Goal: Task Accomplishment & Management: Complete application form

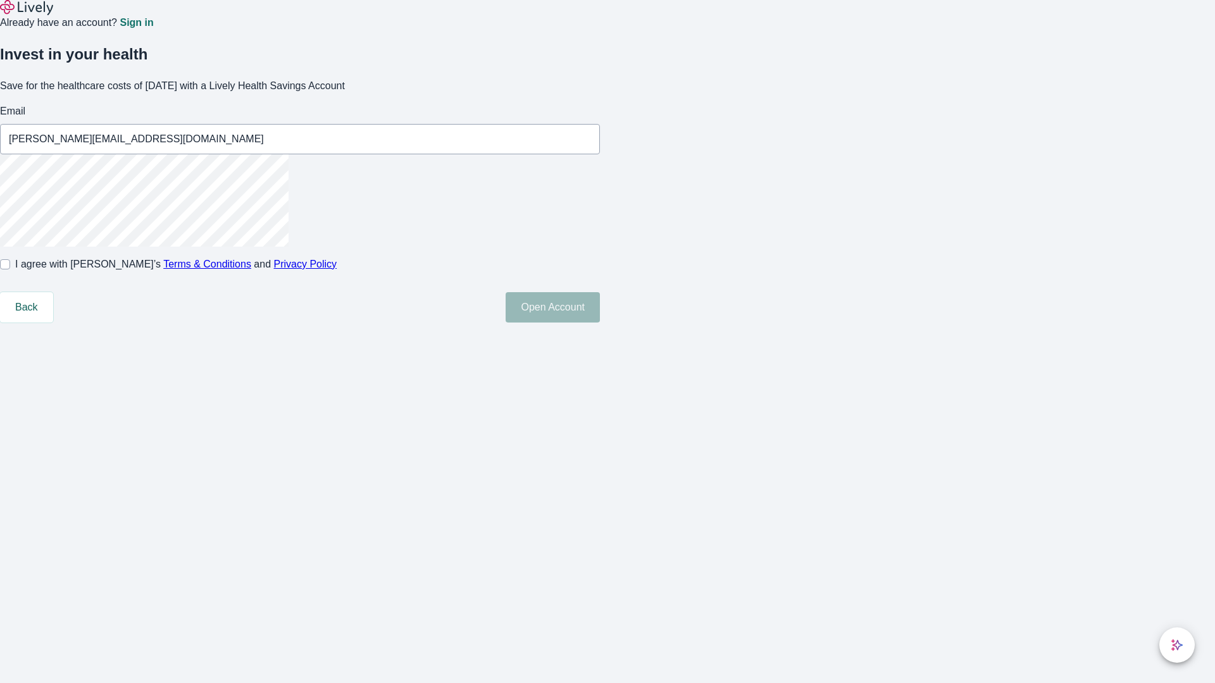
click at [10, 270] on input "I agree with Lively’s Terms & Conditions and Privacy Policy" at bounding box center [5, 264] width 10 height 10
checkbox input "true"
click at [600, 323] on button "Open Account" at bounding box center [553, 307] width 94 height 30
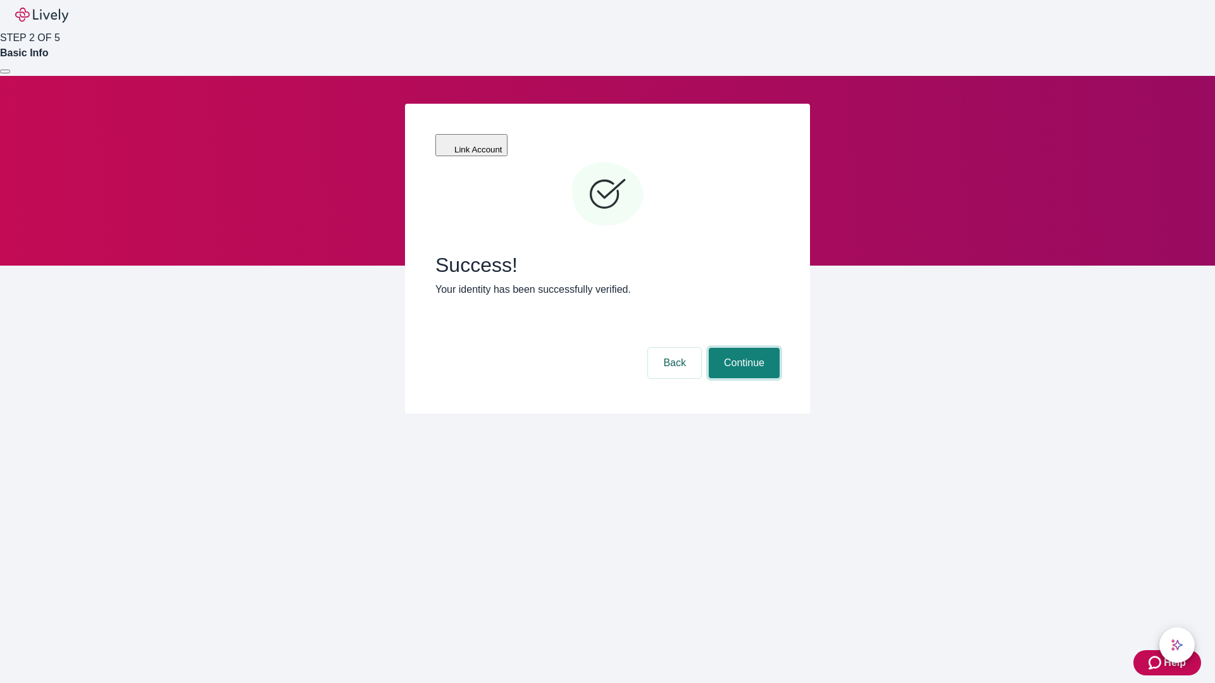
click at [742, 348] on button "Continue" at bounding box center [744, 363] width 71 height 30
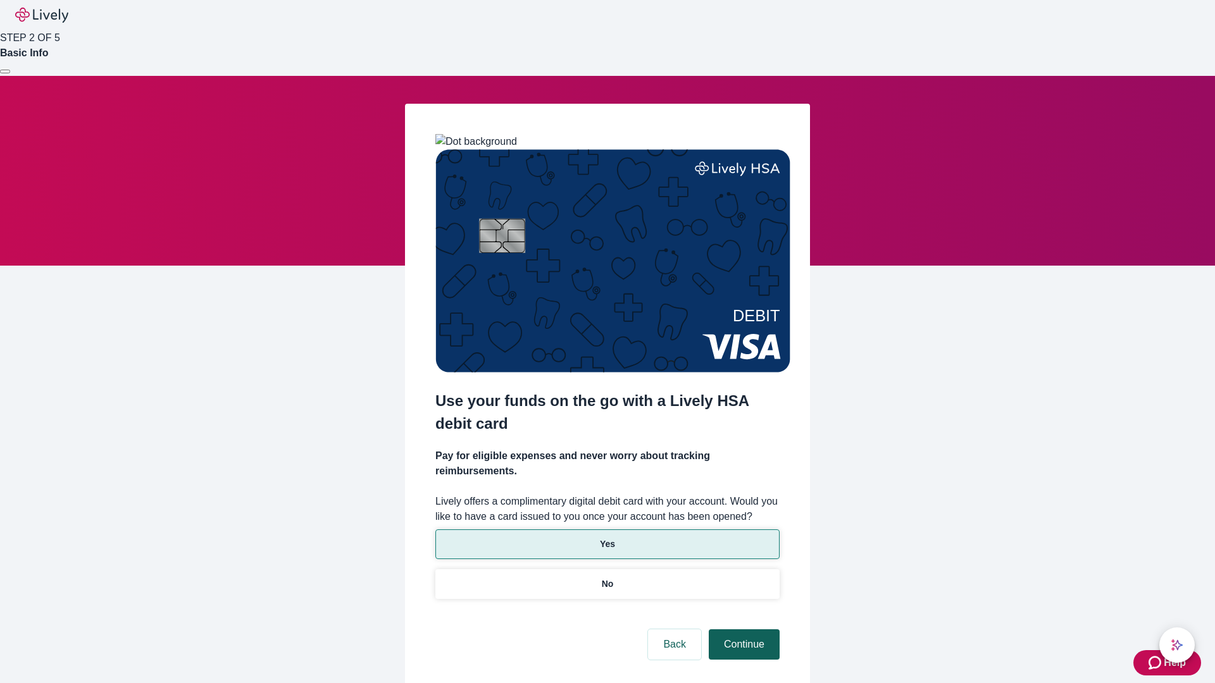
click at [607, 538] on p "Yes" at bounding box center [607, 544] width 15 height 13
click at [742, 630] on button "Continue" at bounding box center [744, 645] width 71 height 30
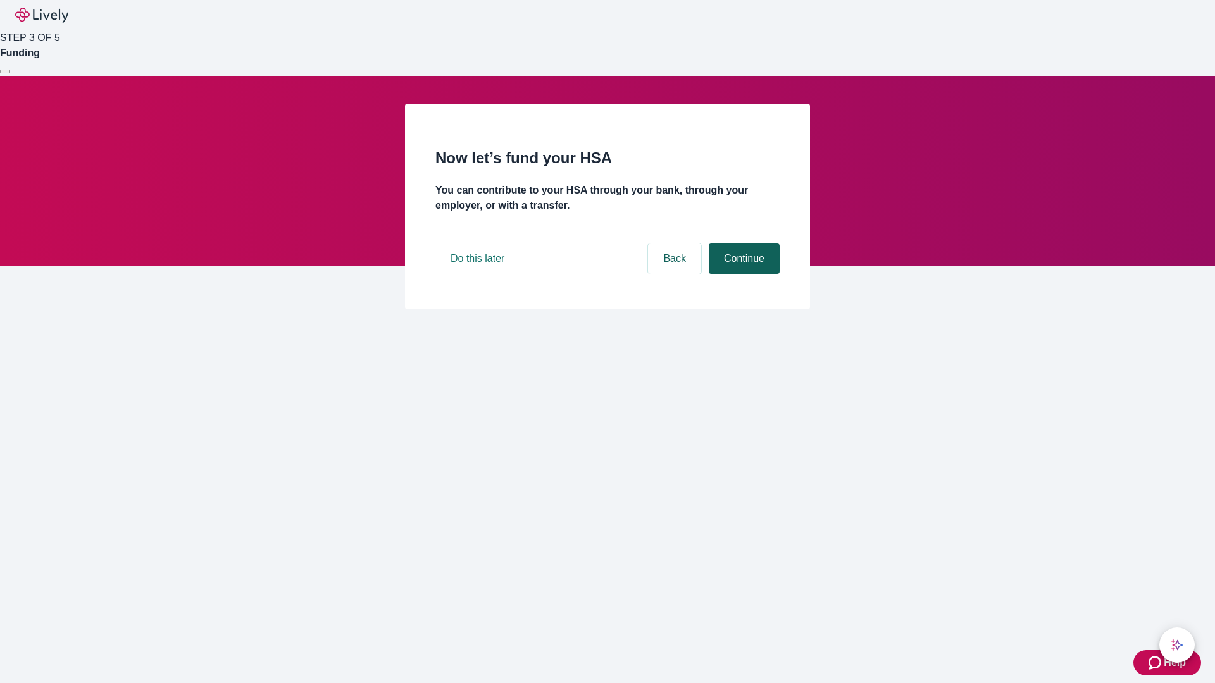
click at [742, 274] on button "Continue" at bounding box center [744, 259] width 71 height 30
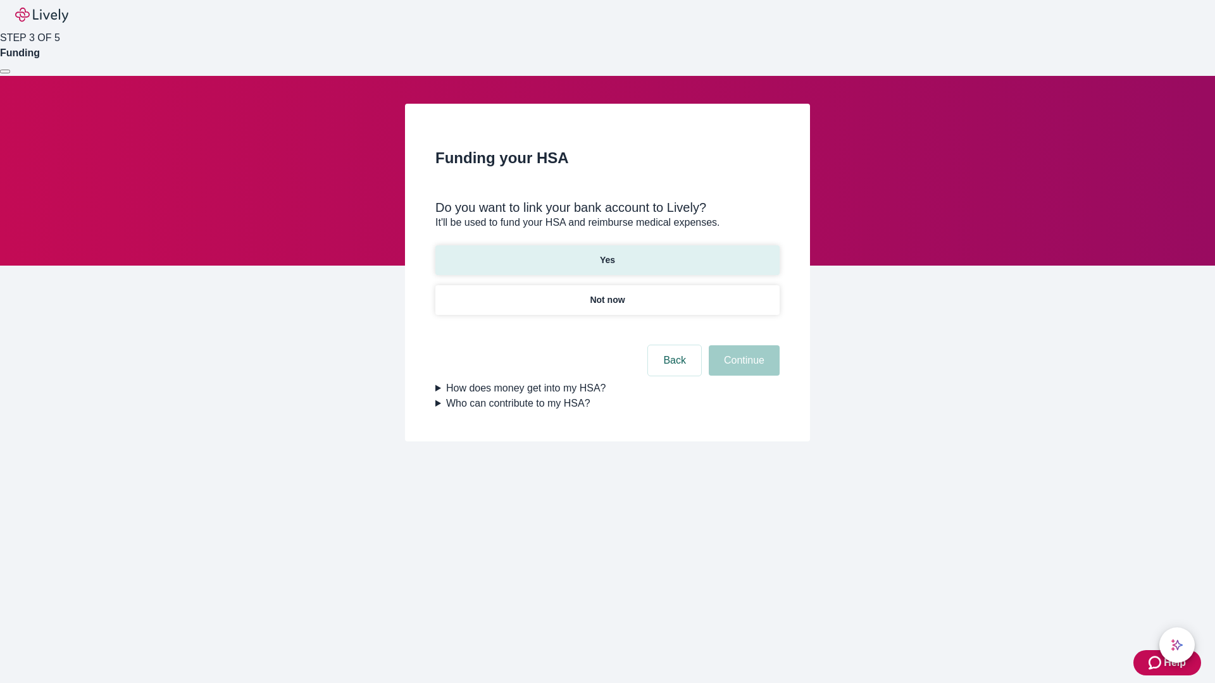
click at [607, 254] on p "Yes" at bounding box center [607, 260] width 15 height 13
click at [742, 346] on button "Continue" at bounding box center [744, 361] width 71 height 30
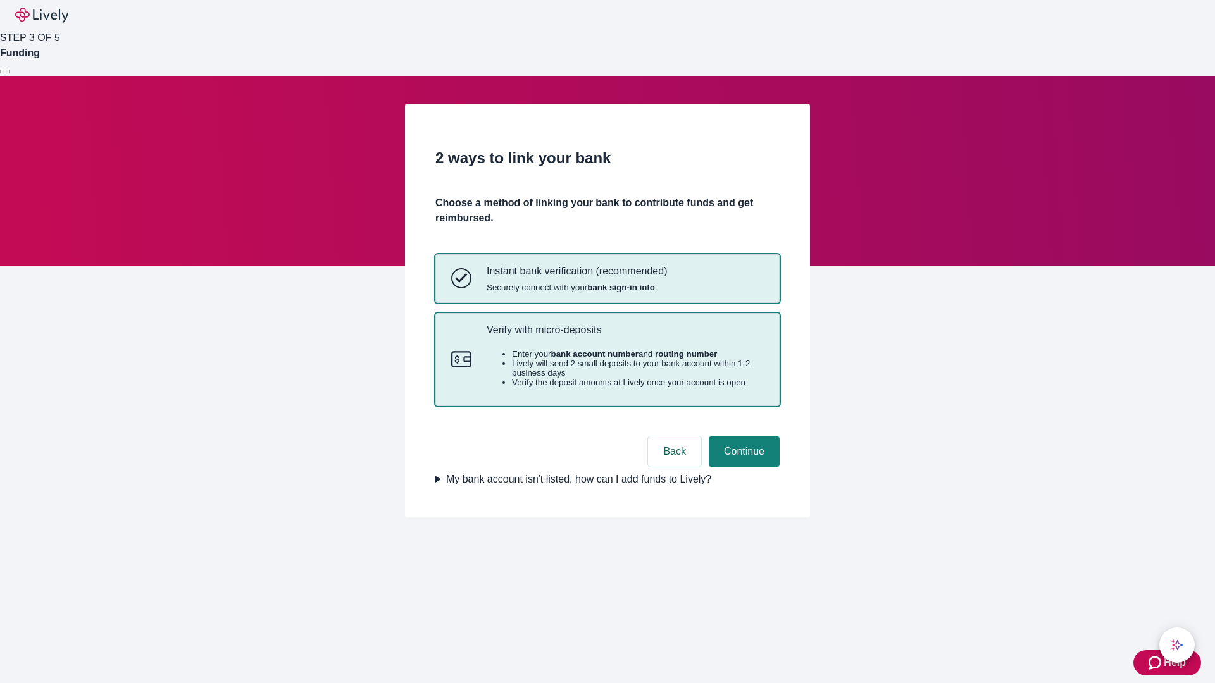
click at [625, 336] on p "Verify with micro-deposits" at bounding box center [625, 330] width 277 height 12
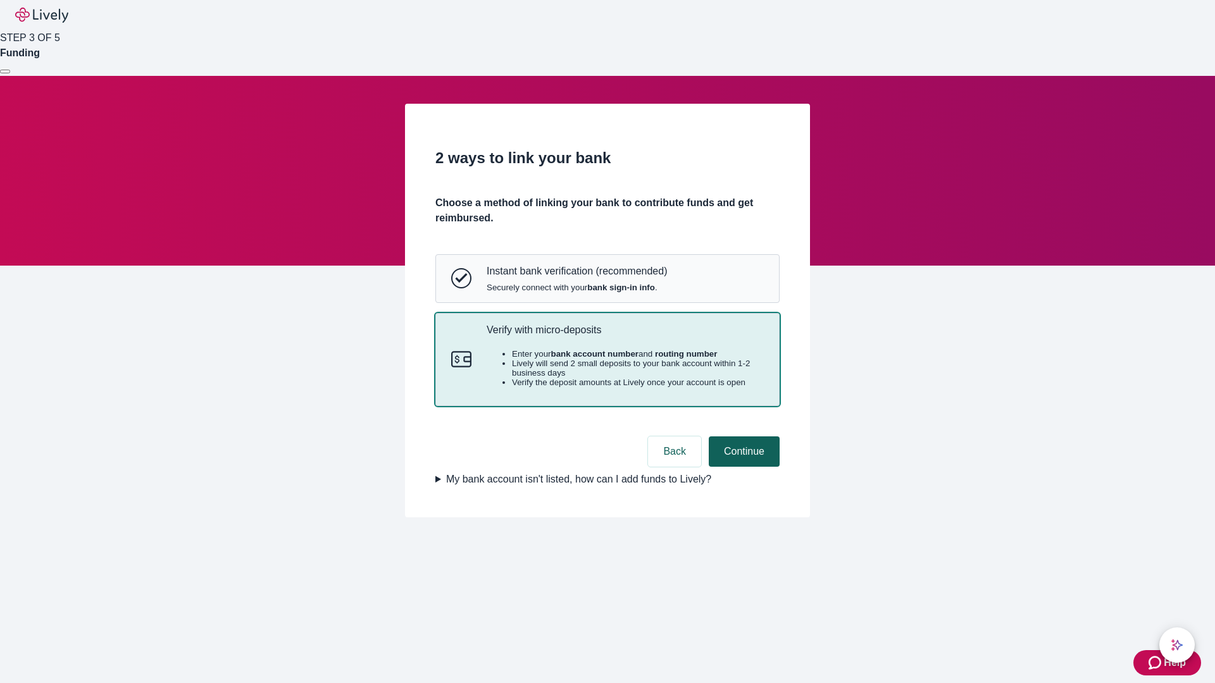
click at [742, 467] on button "Continue" at bounding box center [744, 452] width 71 height 30
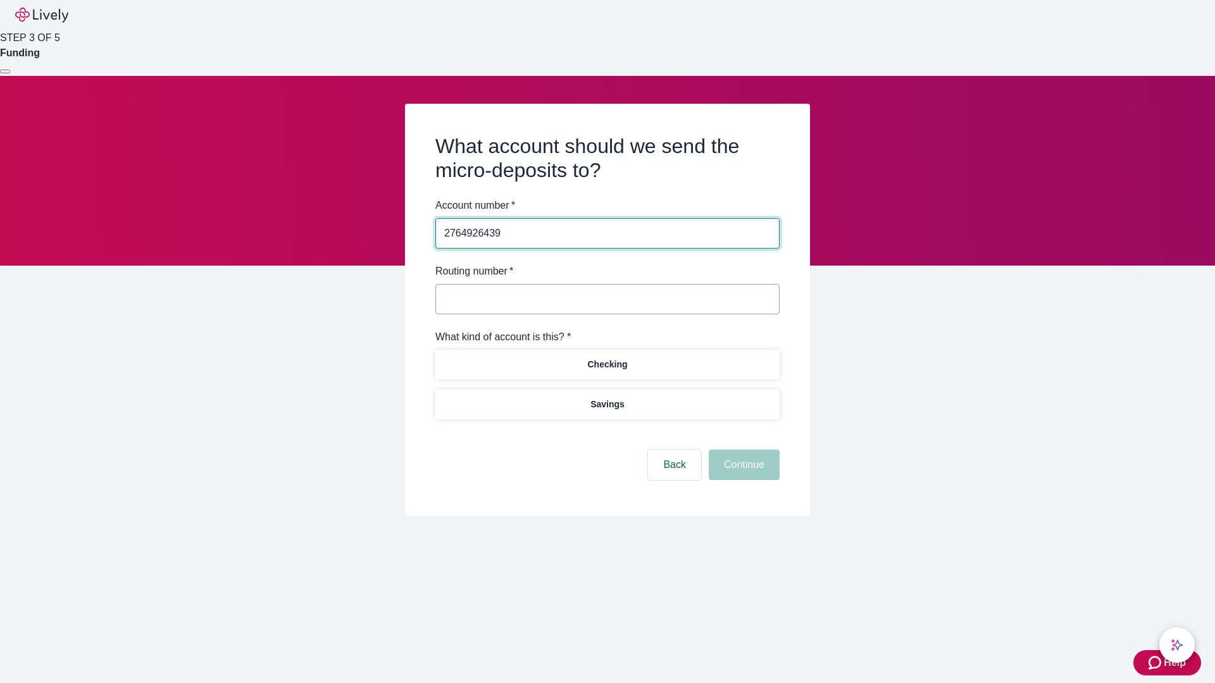
type input "2764926439"
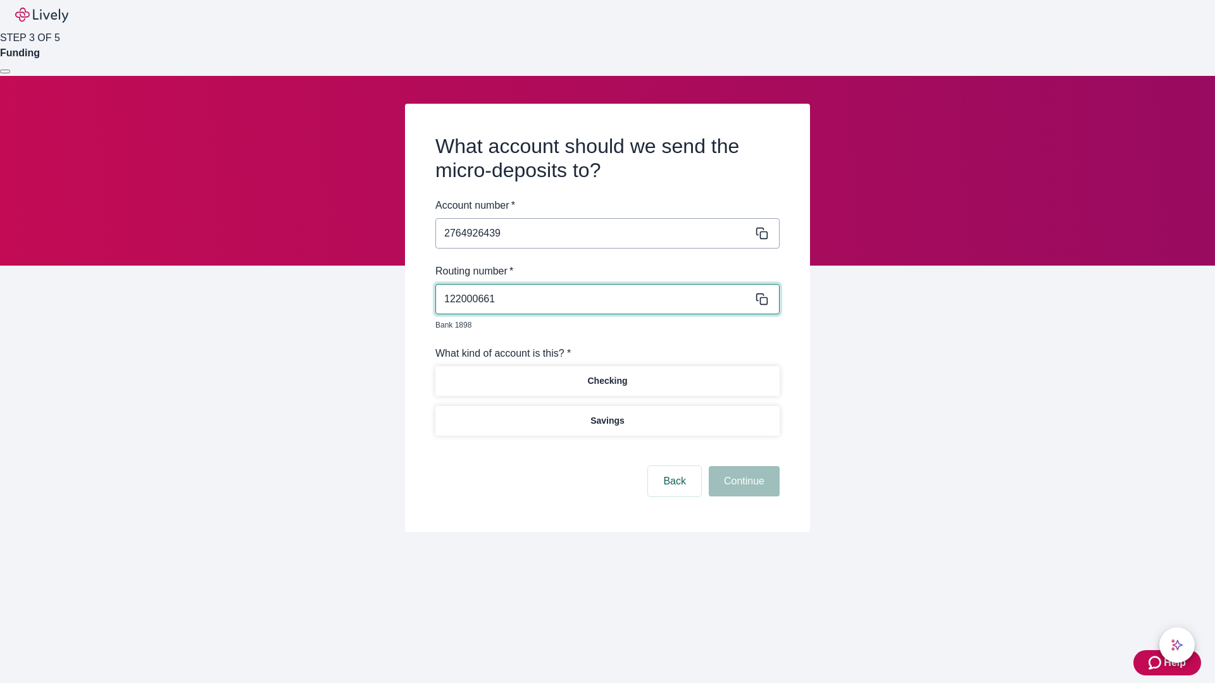
type input "122000661"
click at [607, 375] on p "Checking" at bounding box center [607, 381] width 40 height 13
click at [742, 467] on button "Continue" at bounding box center [744, 481] width 71 height 30
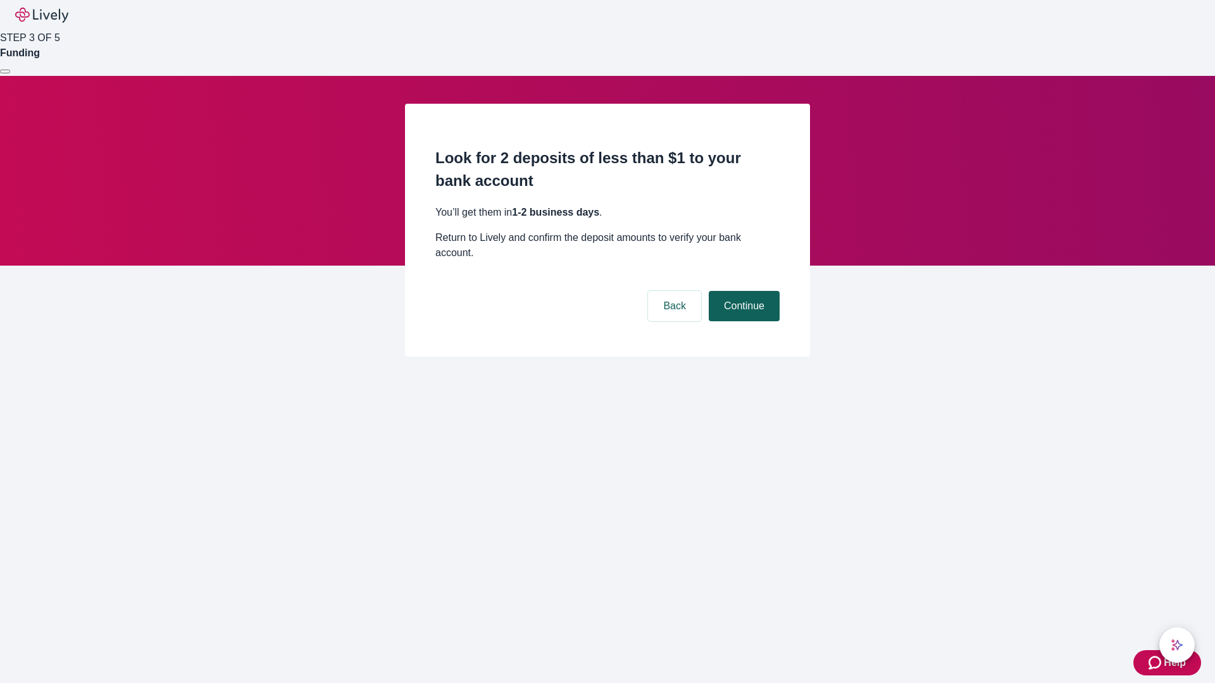
click at [742, 291] on button "Continue" at bounding box center [744, 306] width 71 height 30
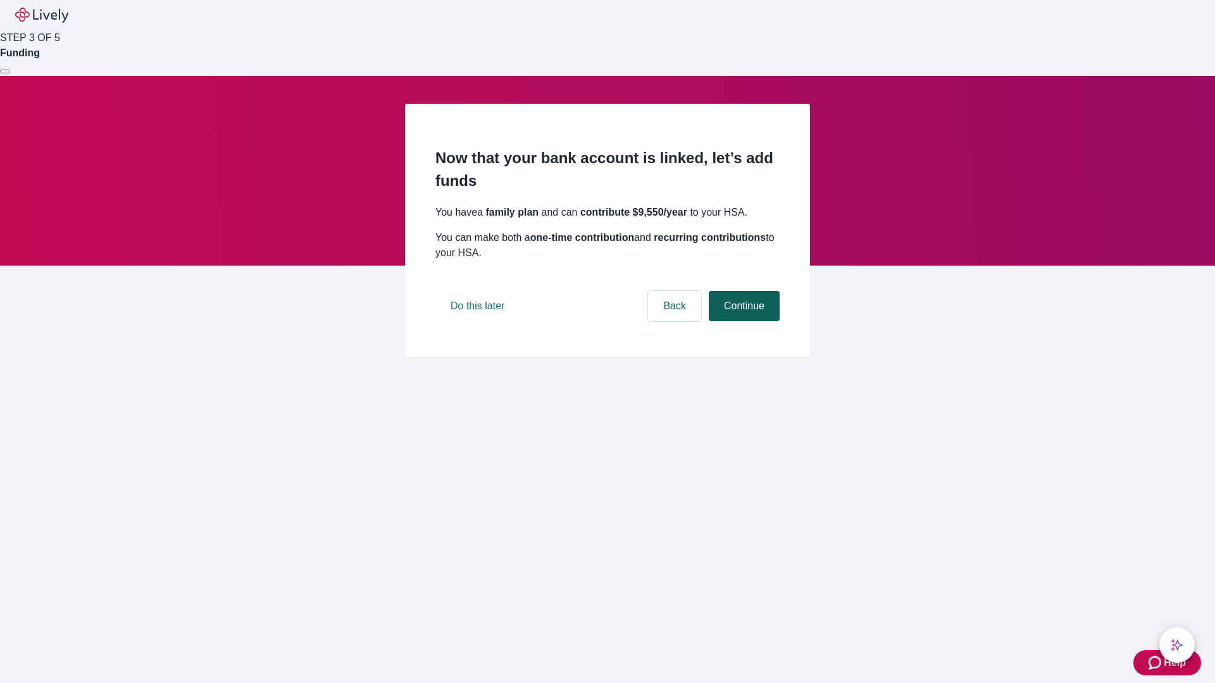
click at [742, 321] on button "Continue" at bounding box center [744, 306] width 71 height 30
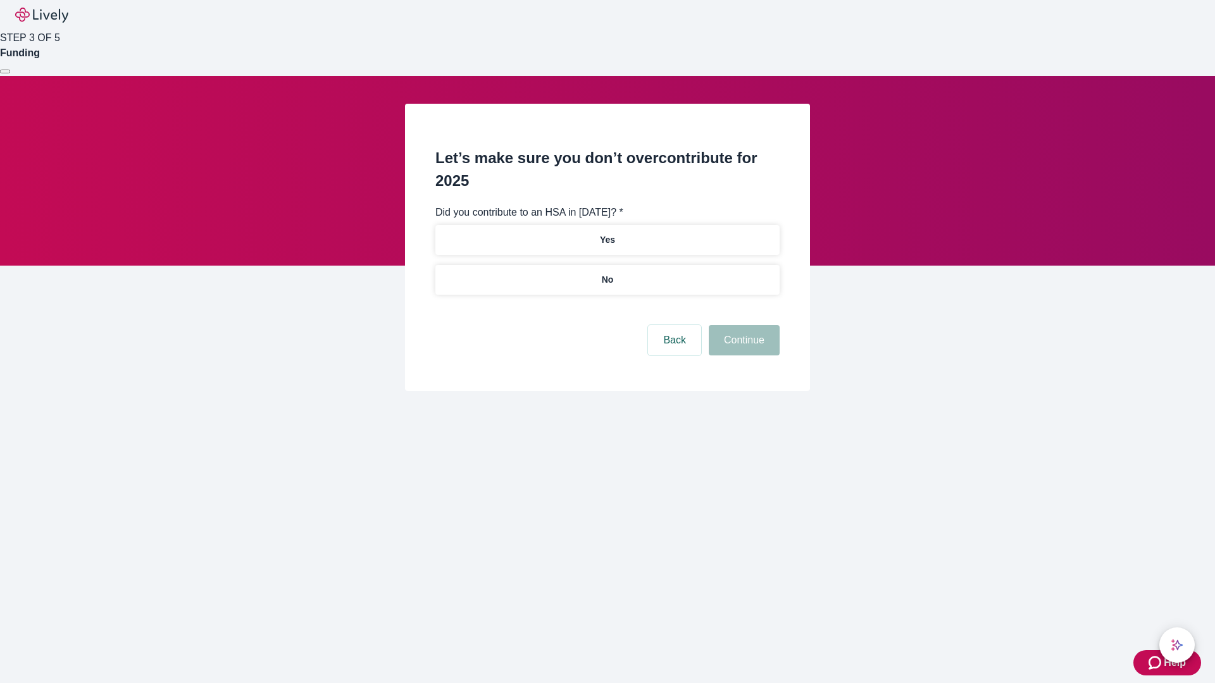
click at [607, 273] on p "No" at bounding box center [608, 279] width 12 height 13
click at [742, 325] on button "Continue" at bounding box center [744, 340] width 71 height 30
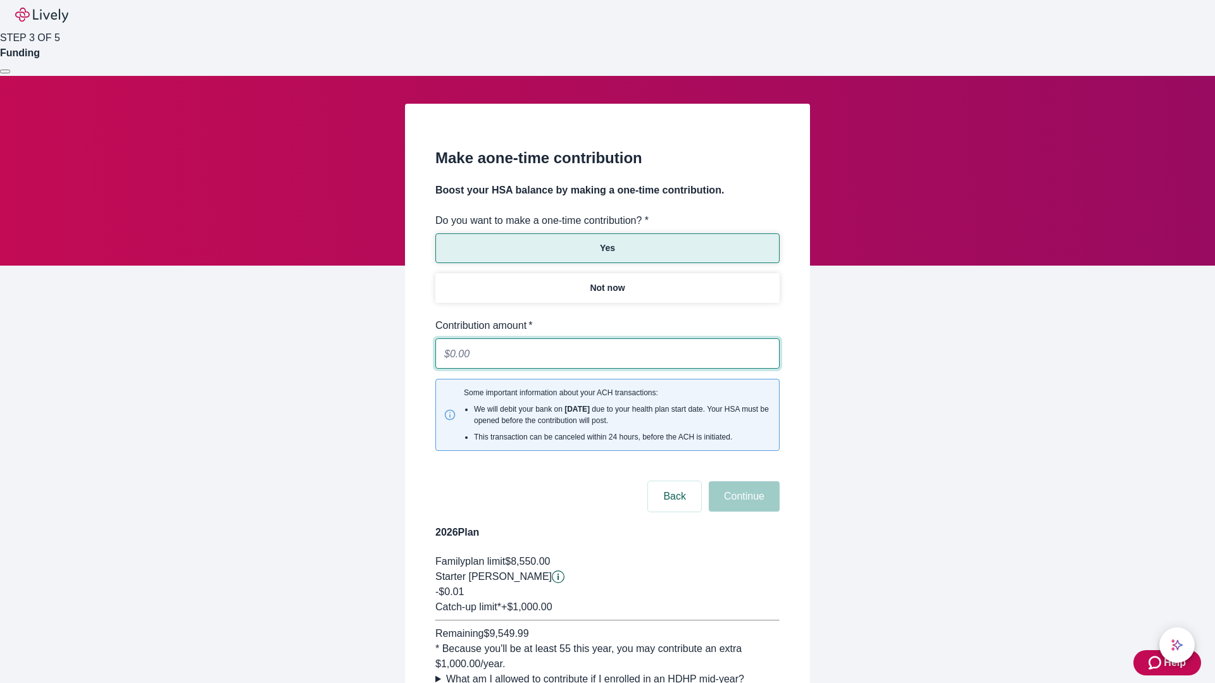
type input "0.01"
click at [742, 482] on button "Continue" at bounding box center [744, 497] width 71 height 30
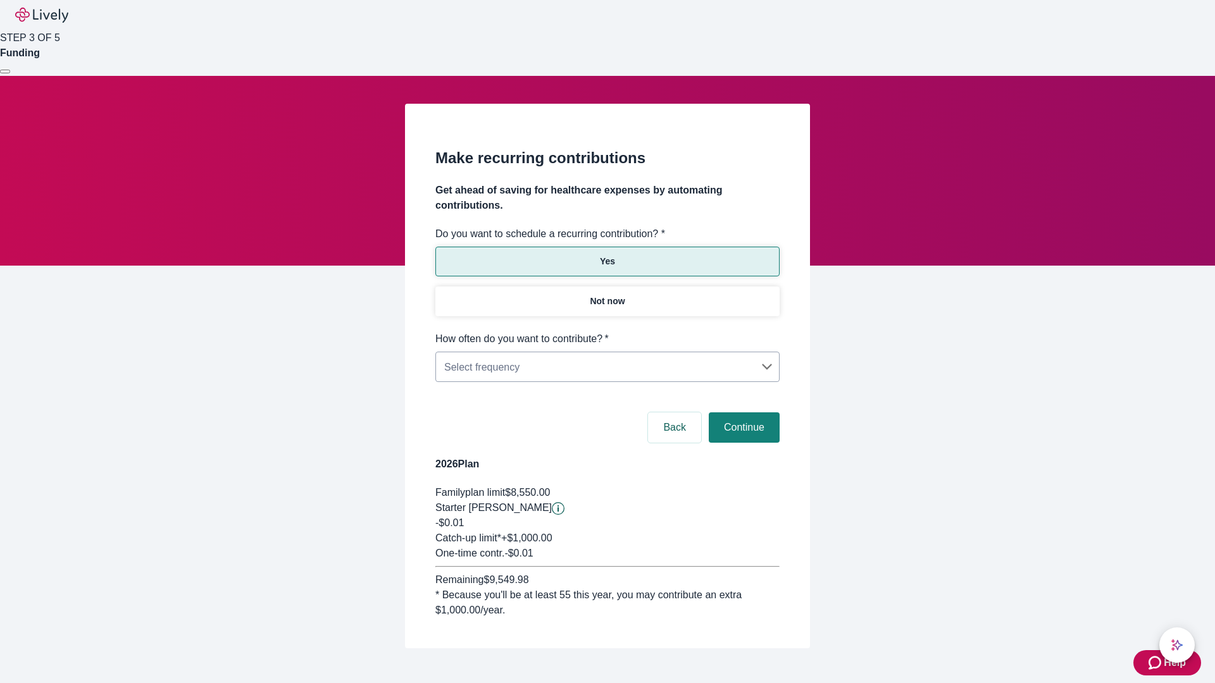
click at [607, 332] on body "Help STEP 3 OF 5 Funding Make recurring contributions Get ahead of saving for h…" at bounding box center [607, 354] width 1215 height 709
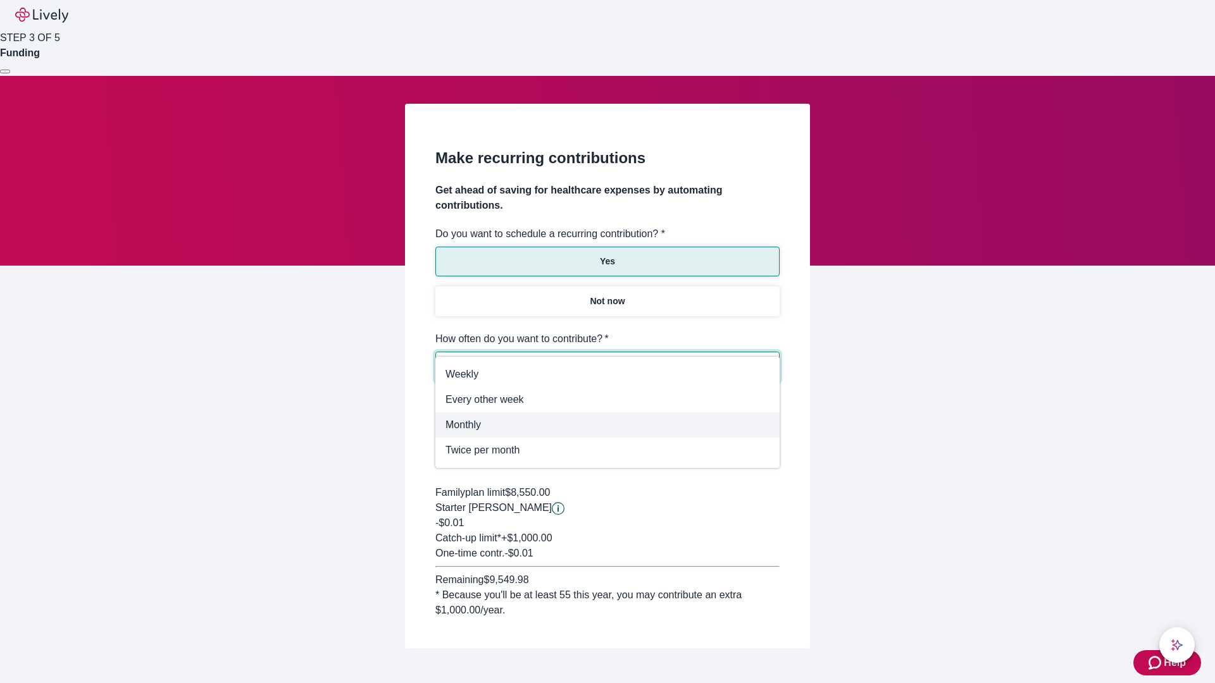
click at [608, 425] on span "Monthly" at bounding box center [608, 425] width 324 height 15
type input "Monthly"
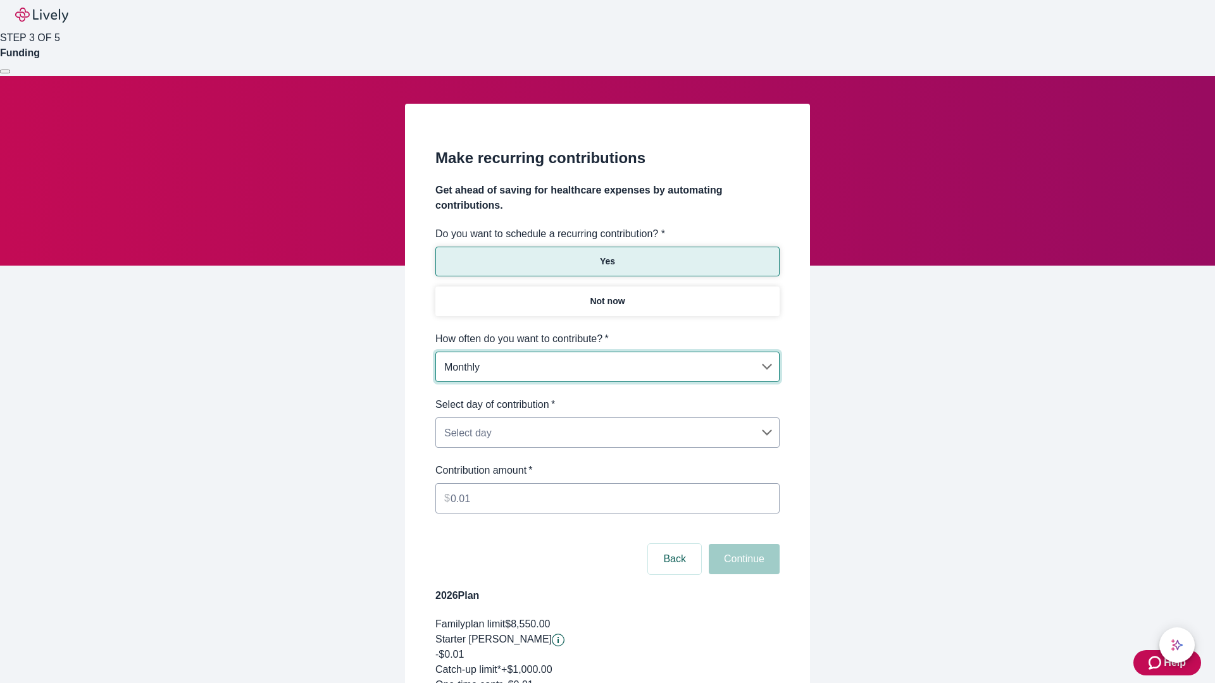
click at [607, 397] on body "Help STEP 3 OF 5 Funding Make recurring contributions Get ahead of saving for h…" at bounding box center [607, 420] width 1215 height 841
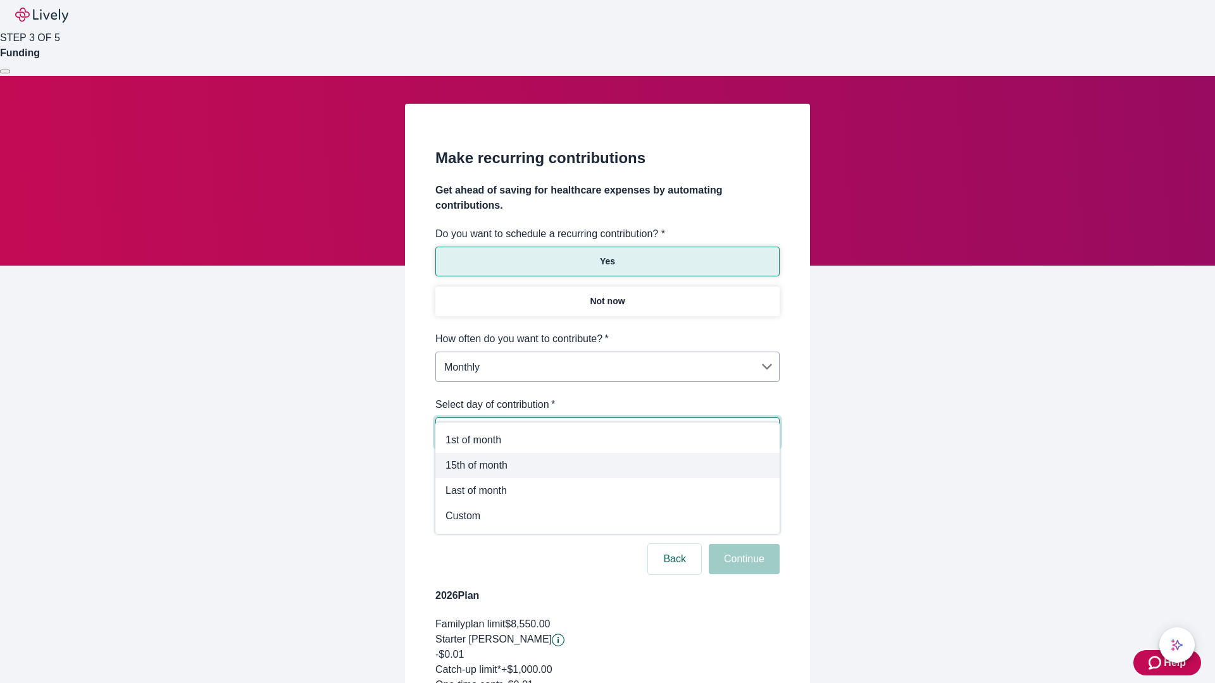
click at [608, 466] on span "15th of month" at bounding box center [608, 465] width 324 height 15
type input "Monthly15th"
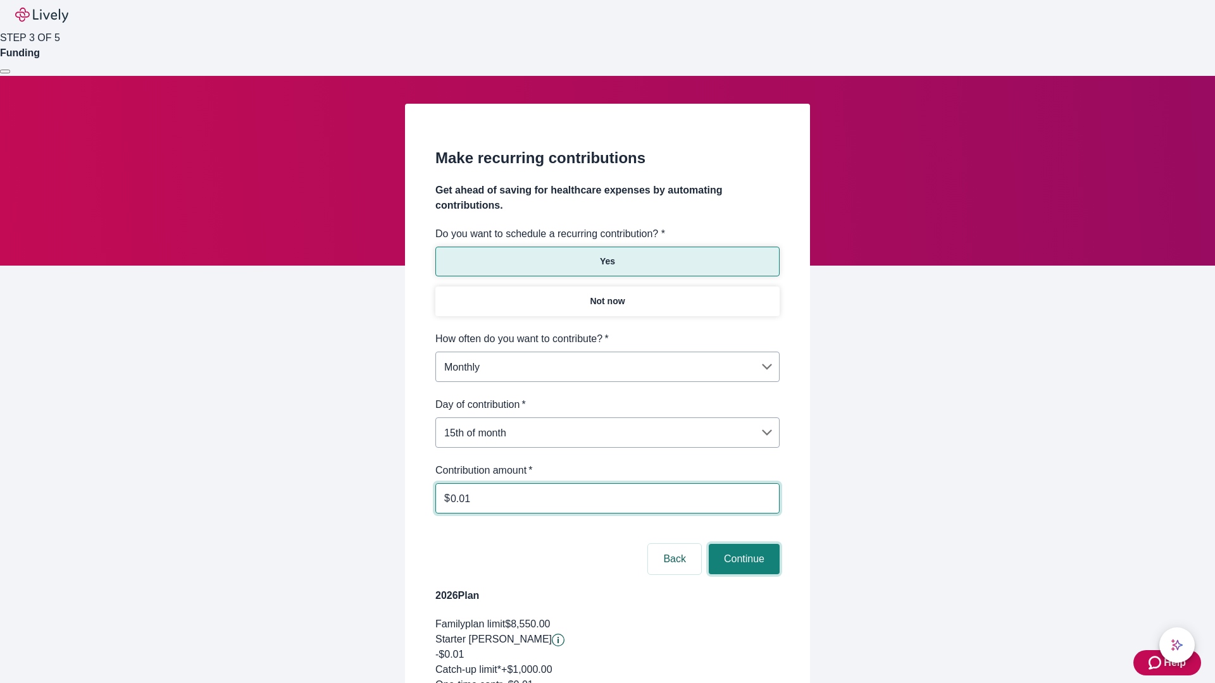
click at [742, 544] on button "Continue" at bounding box center [744, 559] width 71 height 30
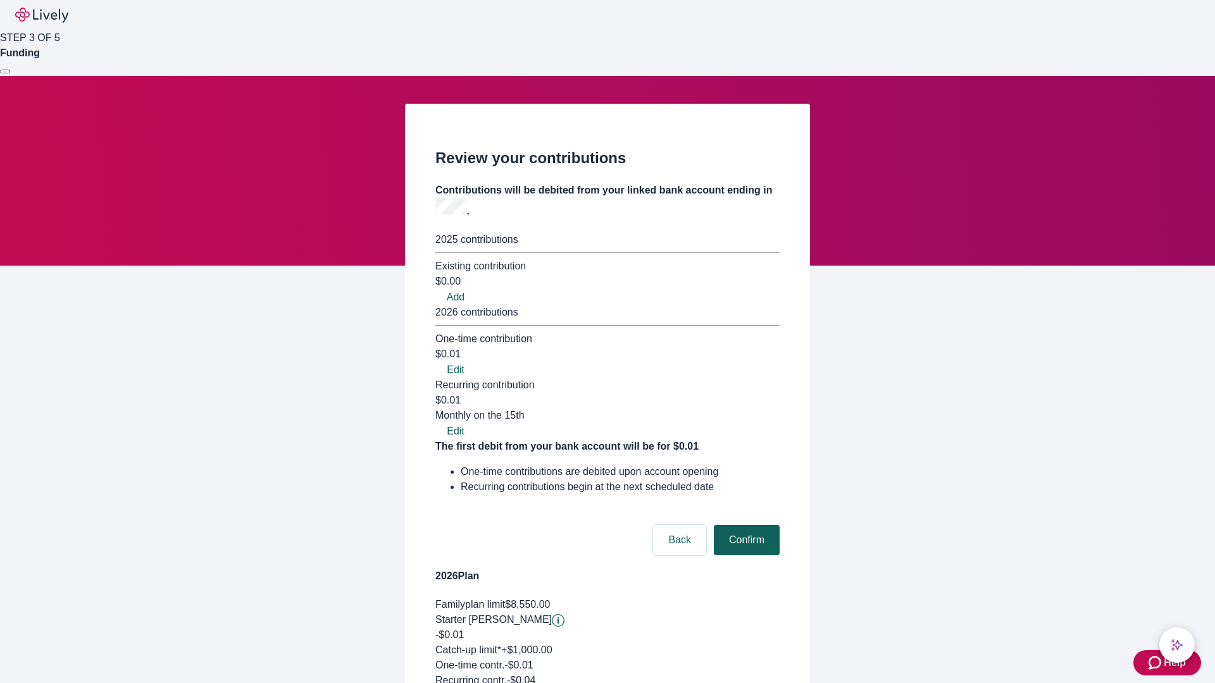
click at [745, 525] on button "Confirm" at bounding box center [747, 540] width 66 height 30
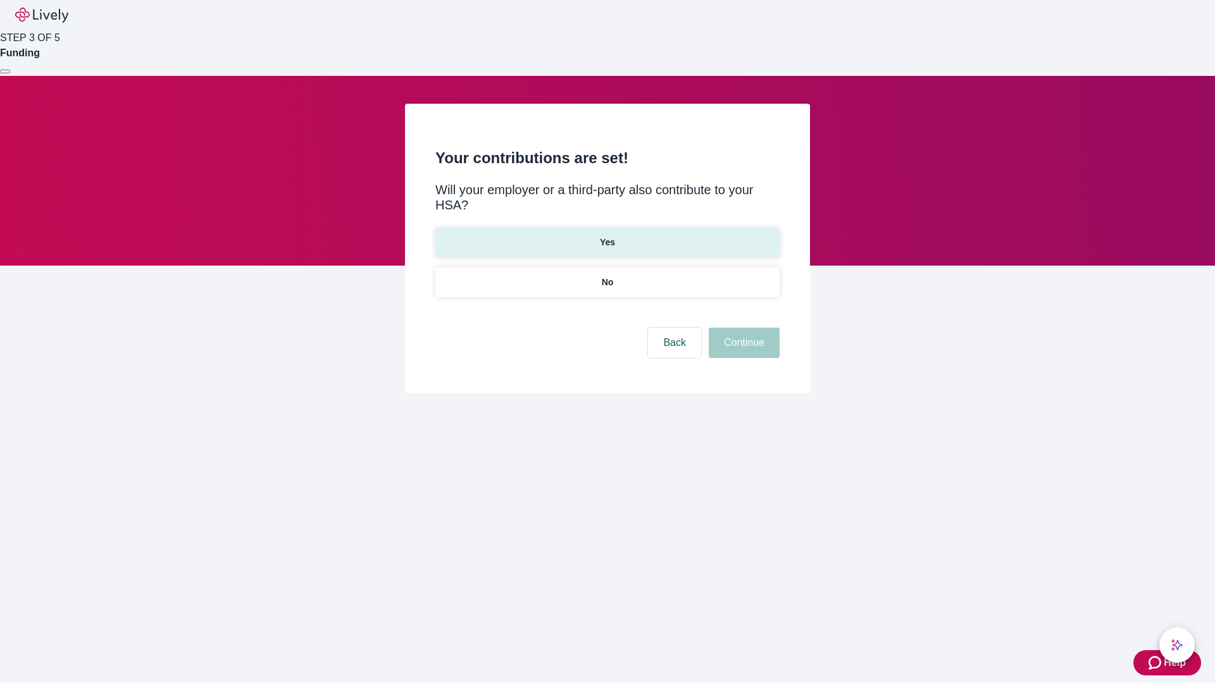
click at [607, 236] on p "Yes" at bounding box center [607, 242] width 15 height 13
click at [742, 328] on button "Continue" at bounding box center [744, 343] width 71 height 30
